Goal: Task Accomplishment & Management: Manage account settings

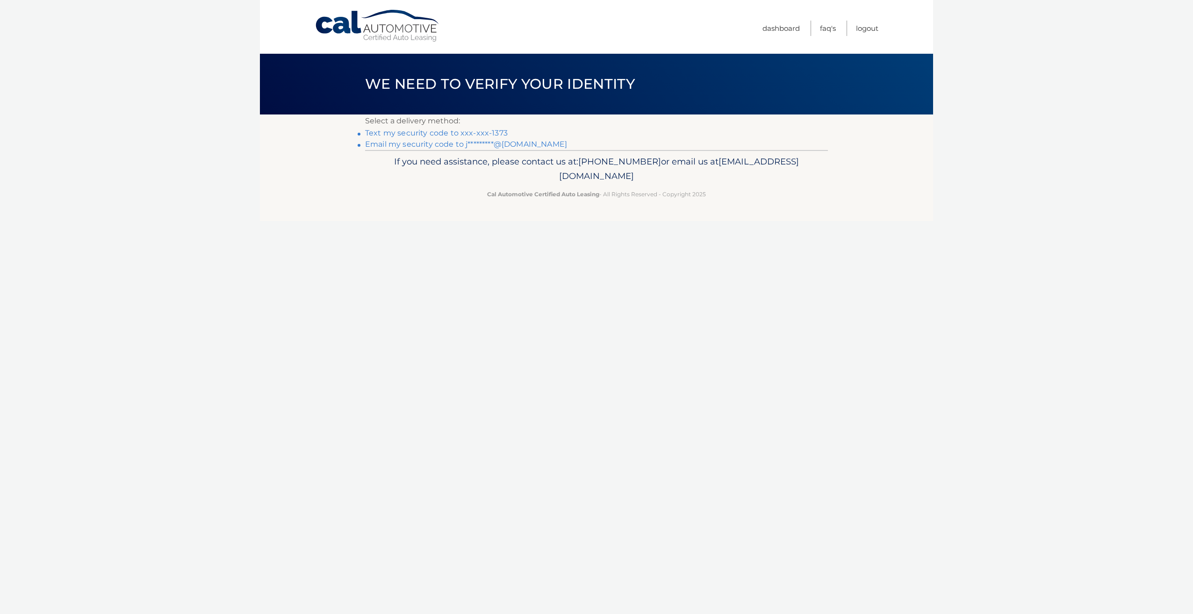
click at [444, 134] on link "Text my security code to xxx-xxx-1373" at bounding box center [436, 133] width 143 height 9
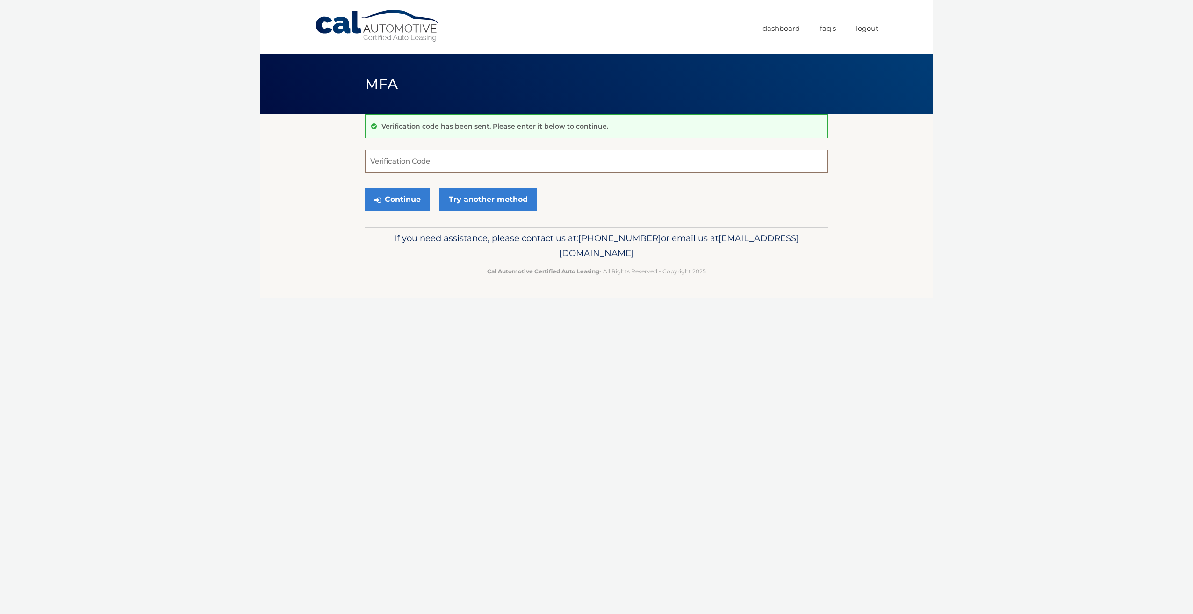
click at [388, 162] on input "Verification Code" at bounding box center [596, 161] width 463 height 23
type input "579592"
click at [412, 201] on button "Continue" at bounding box center [397, 199] width 65 height 23
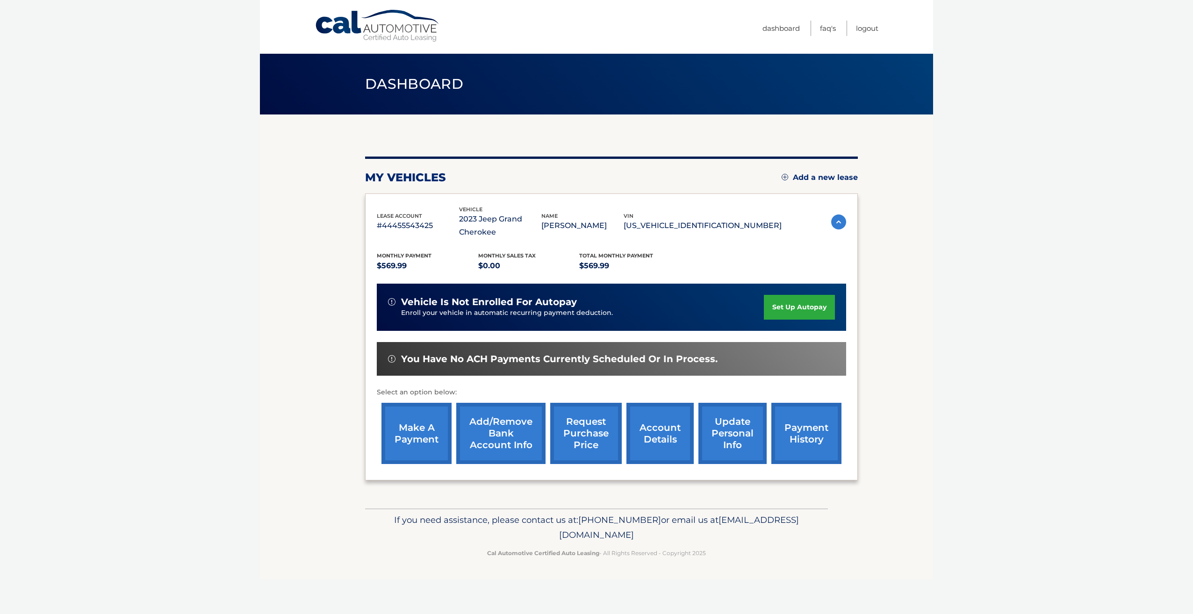
click at [808, 432] on link "payment history" at bounding box center [806, 433] width 70 height 61
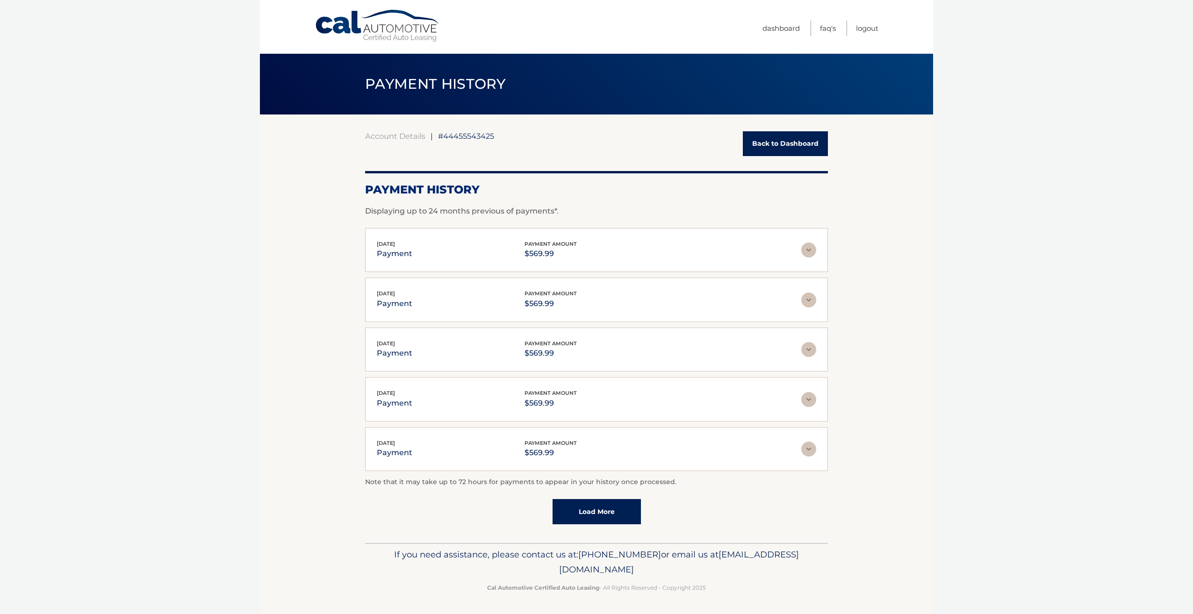
click at [808, 250] on img at bounding box center [808, 250] width 15 height 15
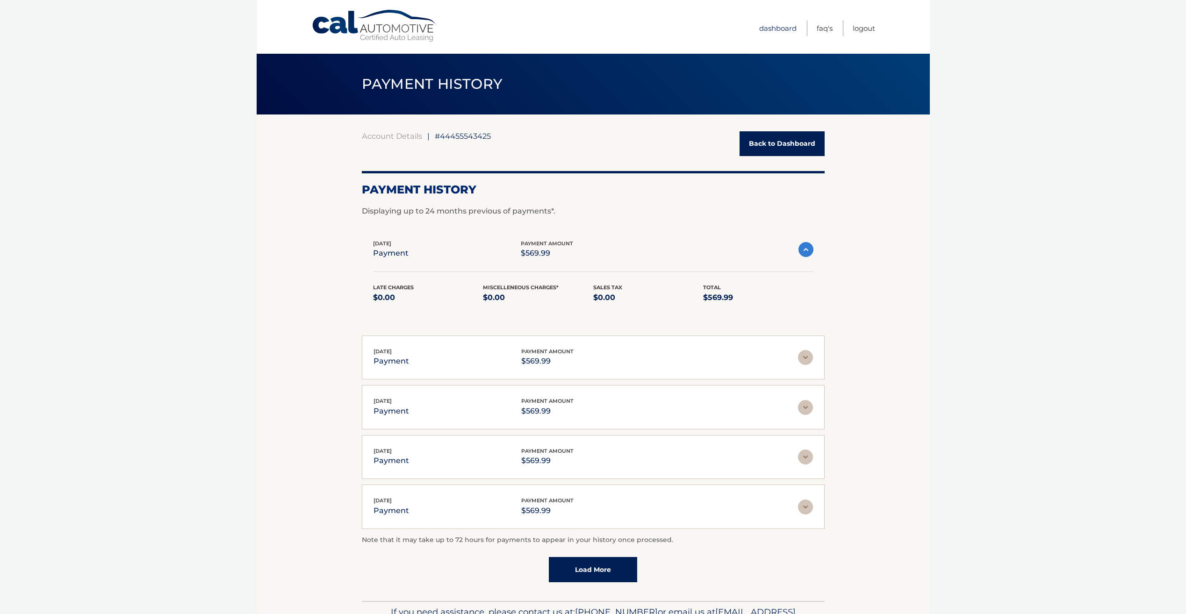
click at [782, 28] on link "Dashboard" at bounding box center [777, 28] width 37 height 15
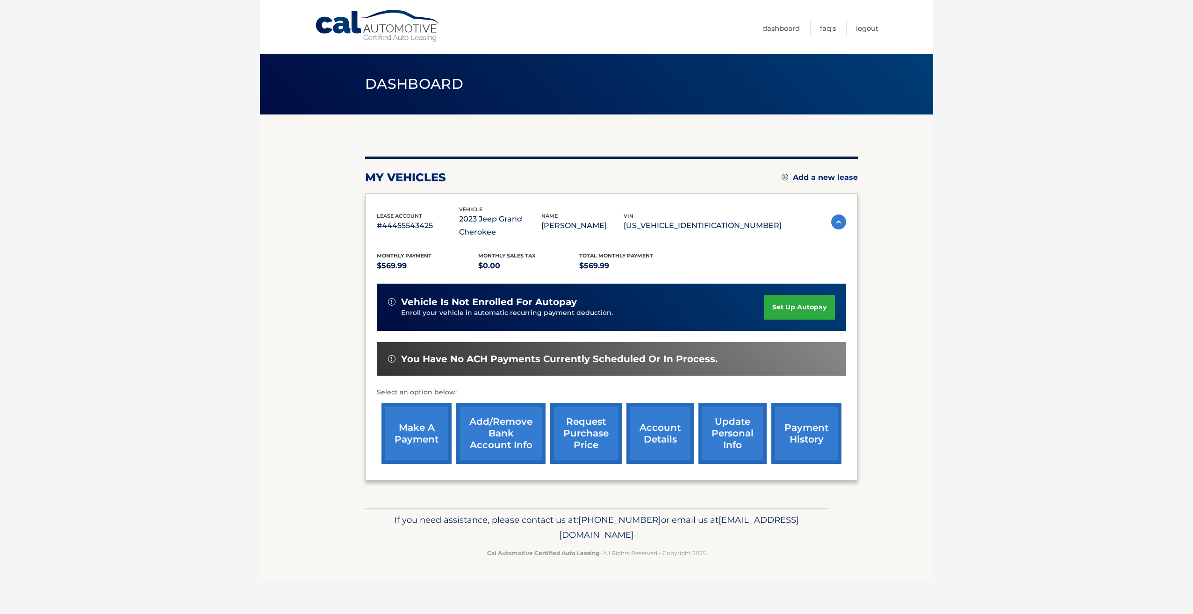
click at [664, 440] on link "account details" at bounding box center [659, 433] width 67 height 61
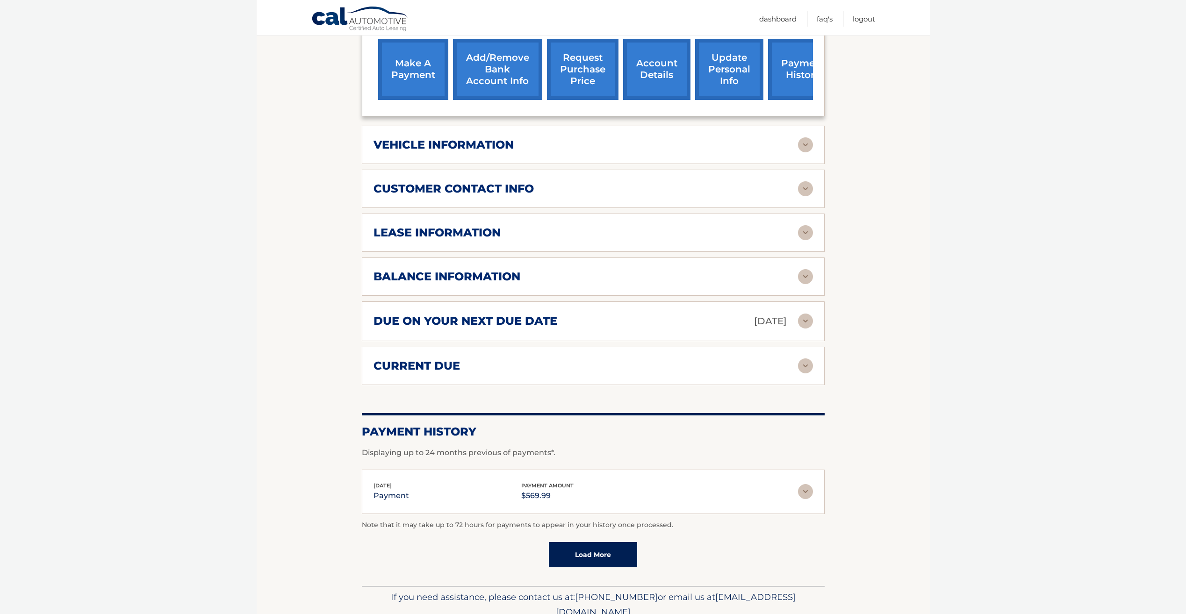
scroll to position [419, 0]
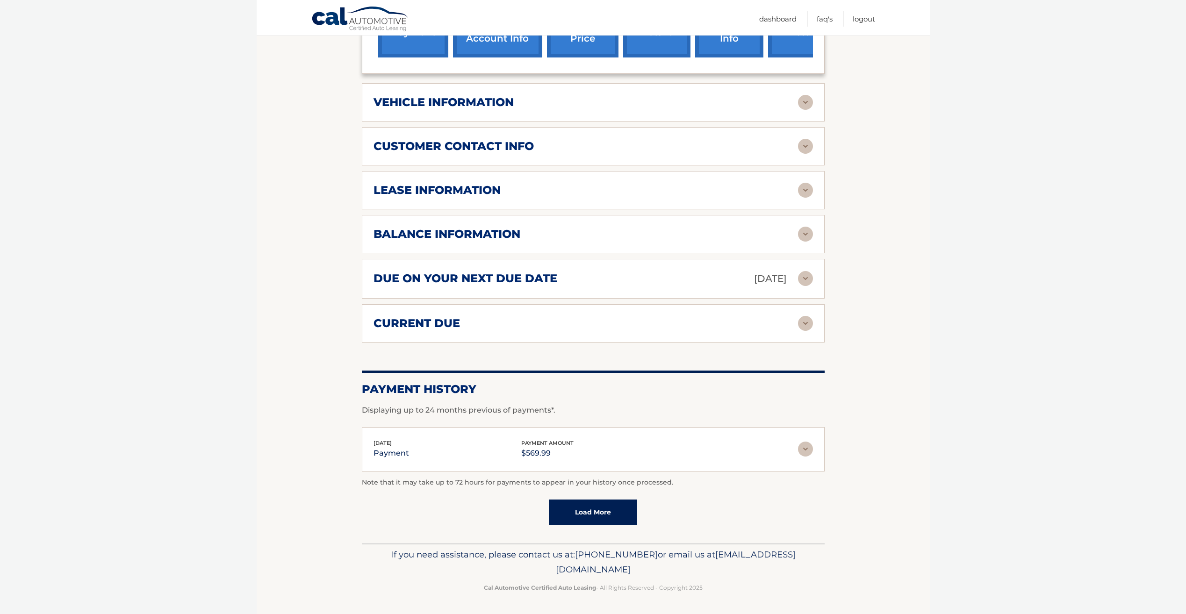
click at [805, 325] on img at bounding box center [805, 323] width 15 height 15
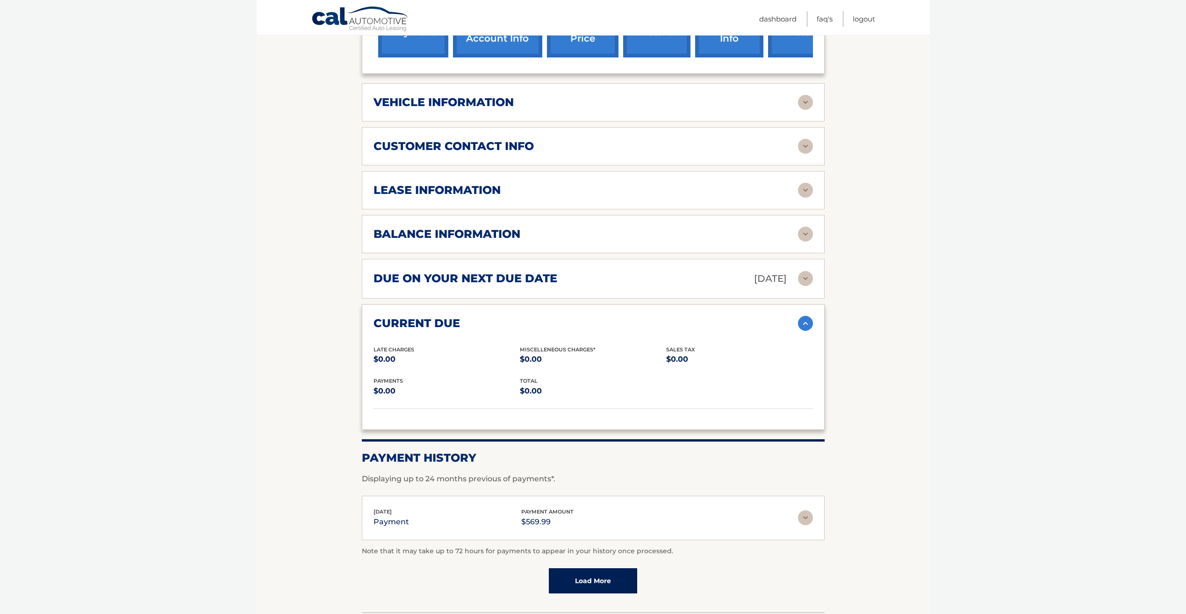
click at [805, 326] on img at bounding box center [805, 323] width 15 height 15
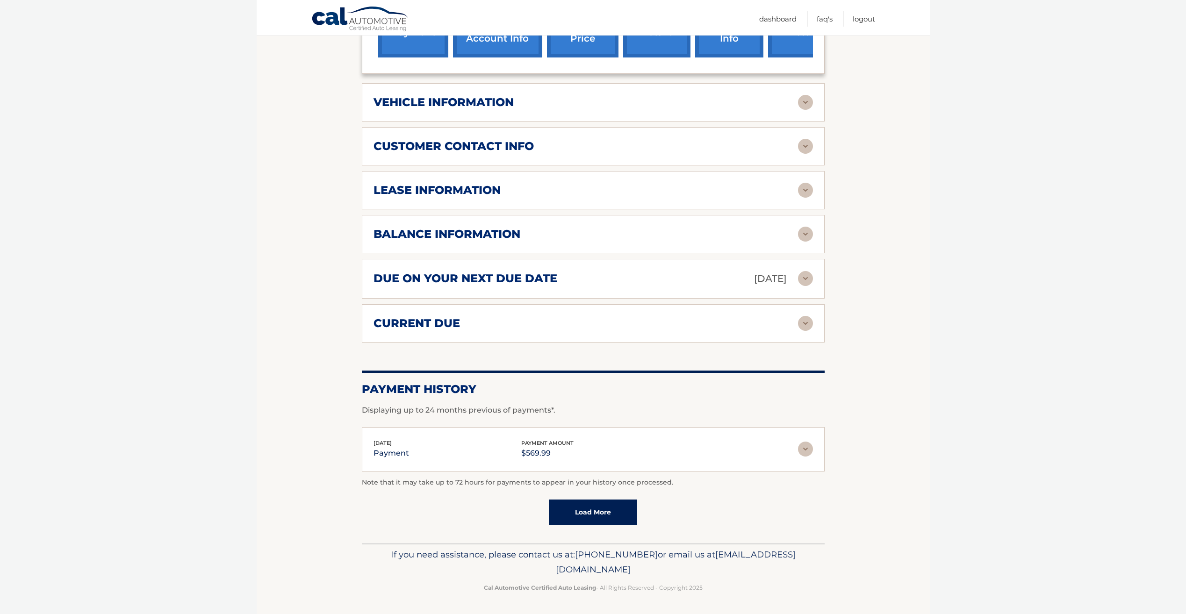
click at [803, 192] on img at bounding box center [805, 190] width 15 height 15
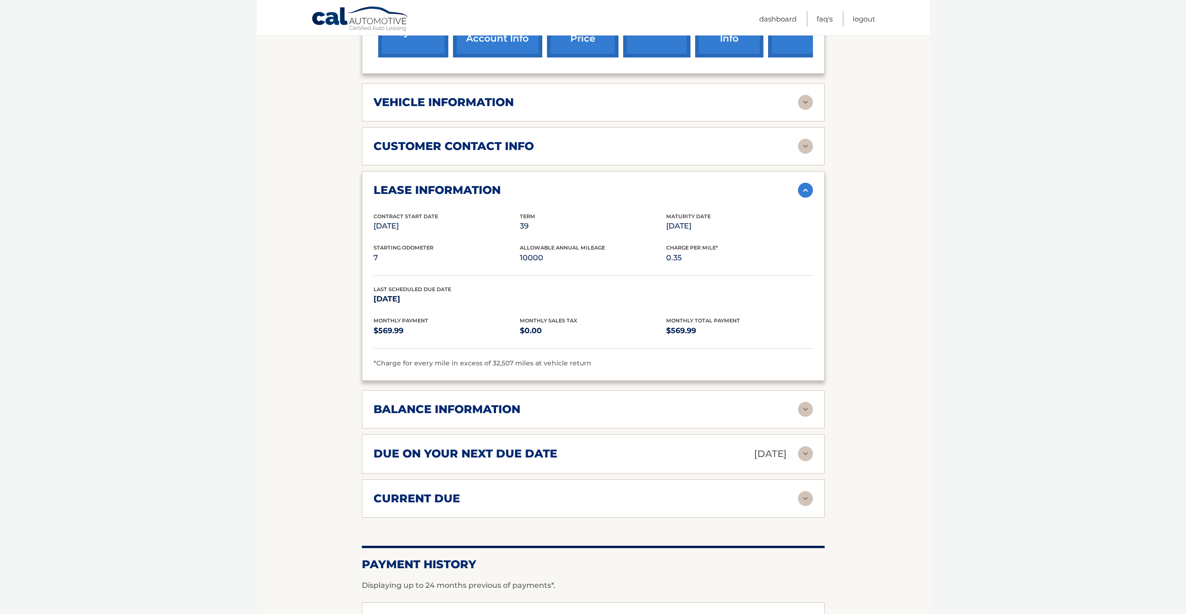
click at [803, 189] on img at bounding box center [805, 190] width 15 height 15
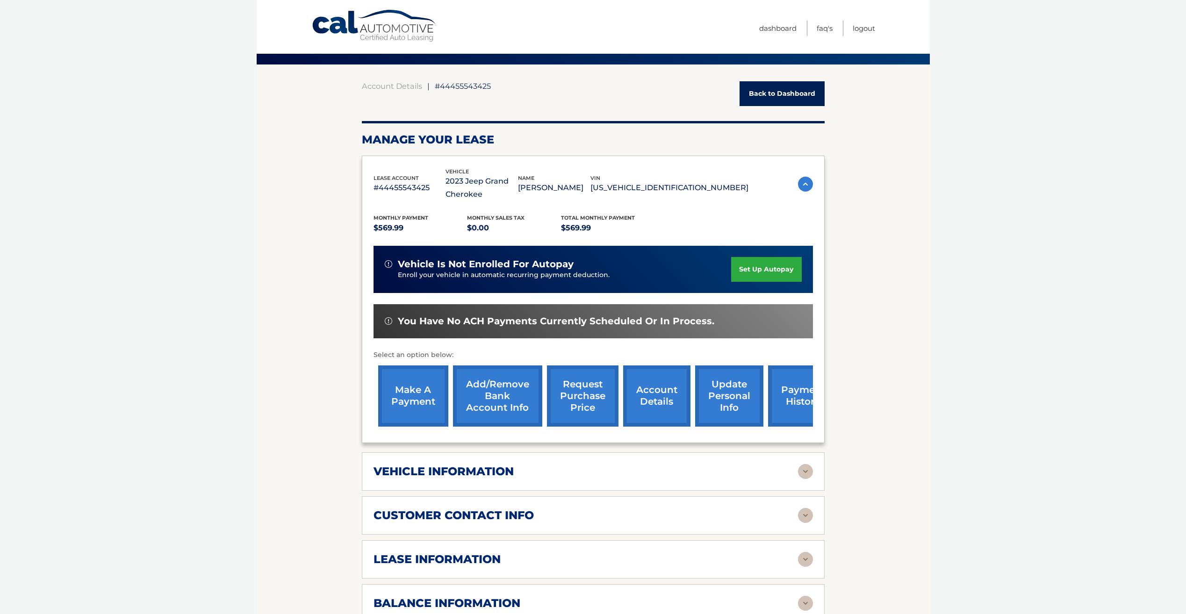
scroll to position [0, 0]
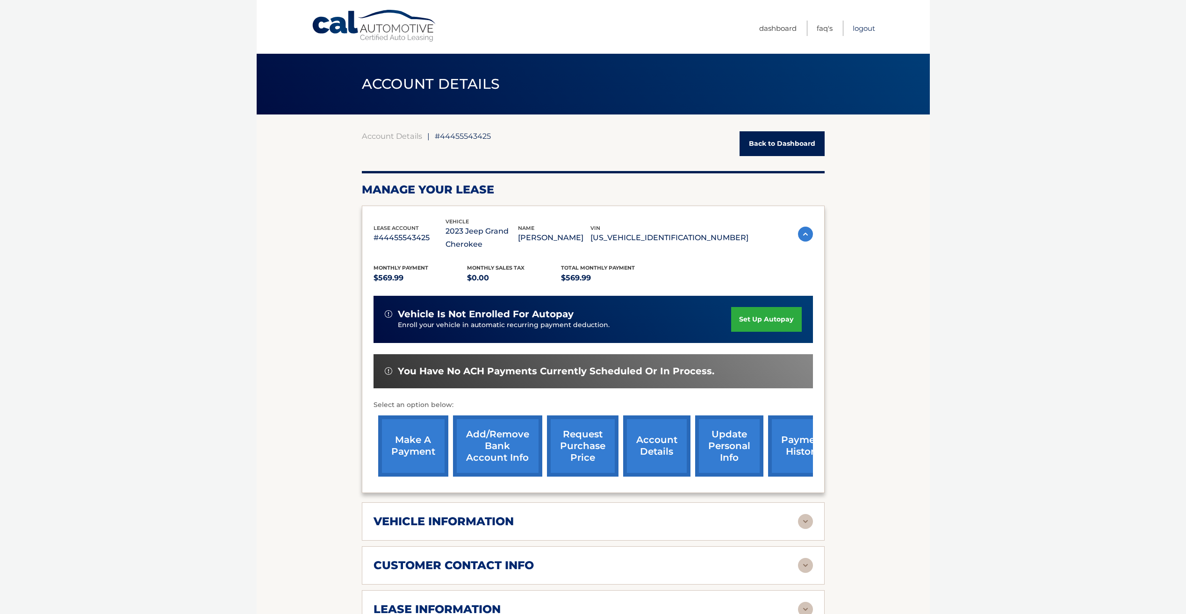
click at [861, 28] on link "Logout" at bounding box center [863, 28] width 22 height 15
